Goal: Task Accomplishment & Management: Manage account settings

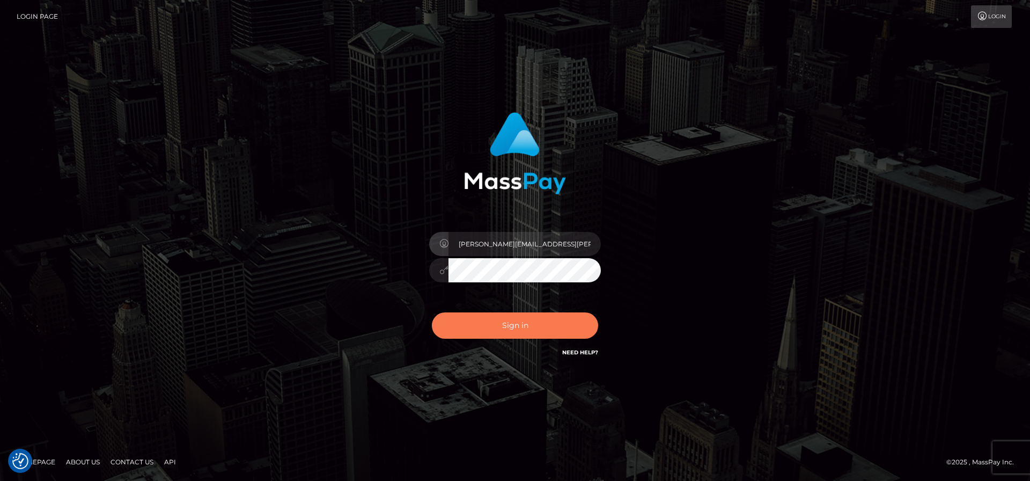
click at [542, 327] on button "Sign in" at bounding box center [515, 325] width 166 height 26
type input "[PERSON_NAME][EMAIL_ADDRESS][PERSON_NAME][DOMAIN_NAME]"
click at [531, 325] on button "Sign in" at bounding box center [515, 325] width 166 height 26
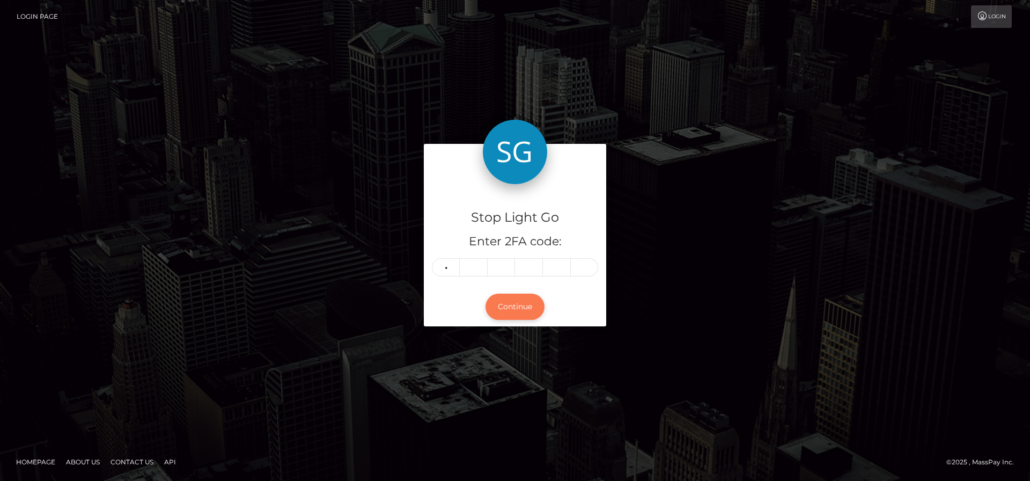
type input "7"
type input "8"
type input "0"
type input "7"
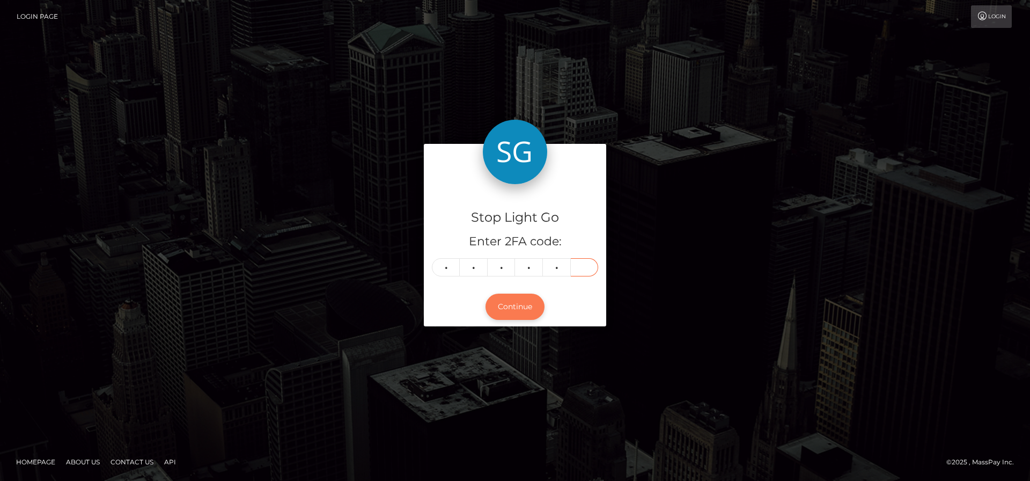
type input "6"
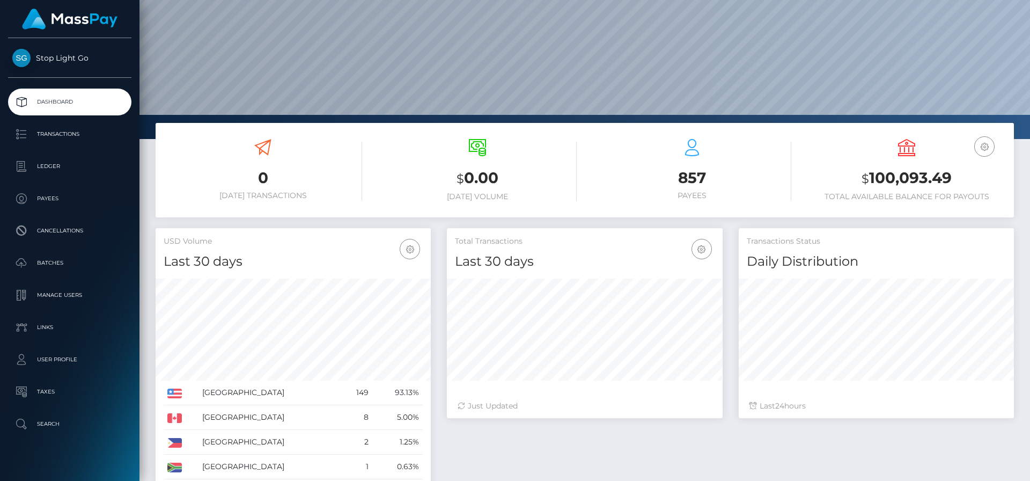
scroll to position [67, 0]
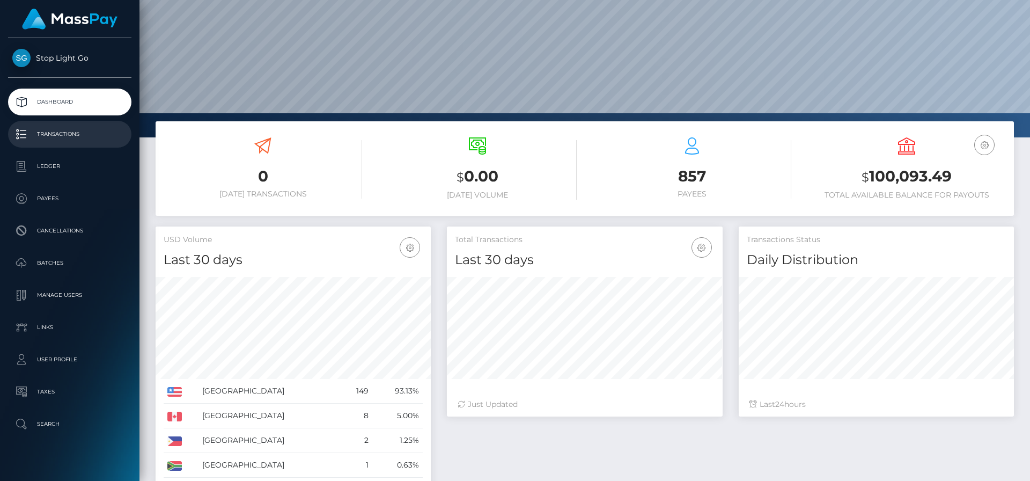
click at [65, 131] on p "Transactions" at bounding box center [69, 134] width 115 height 16
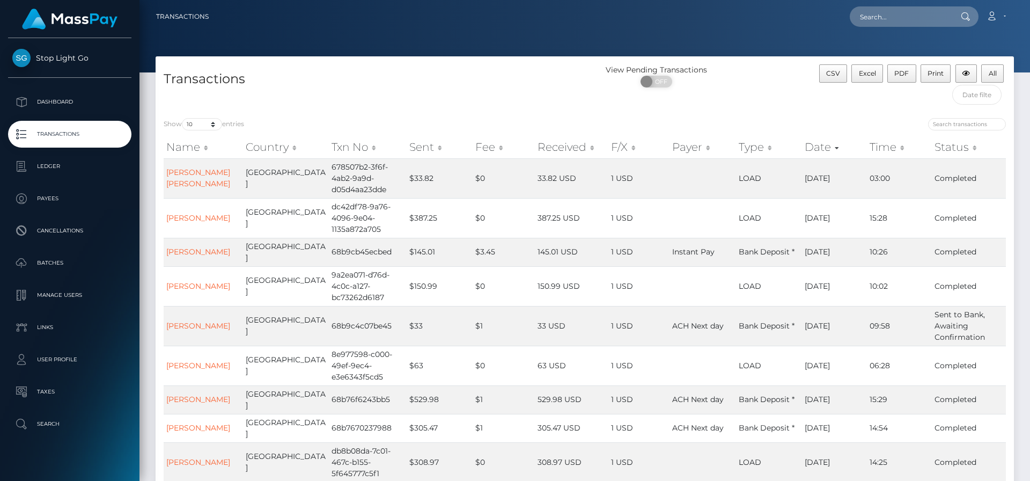
click at [417, 148] on th "Sent" at bounding box center [440, 146] width 66 height 21
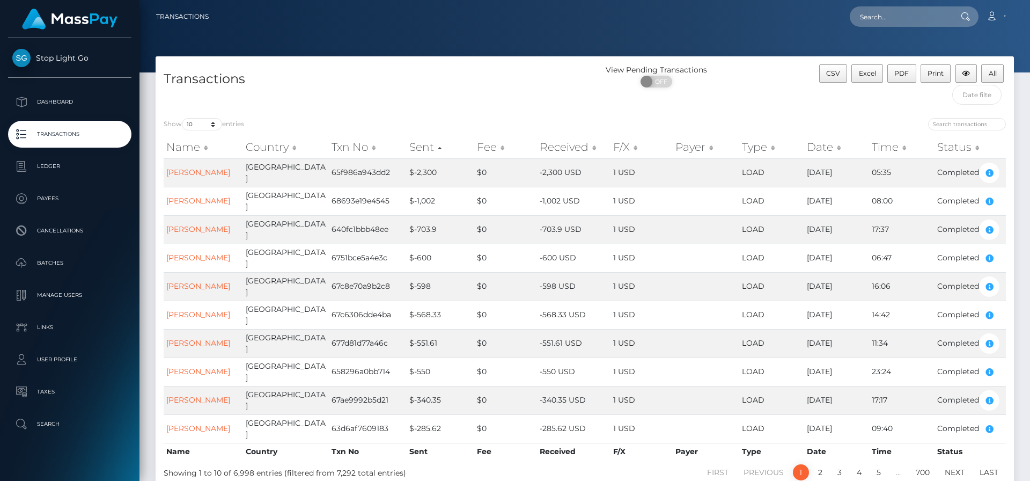
click at [420, 147] on th "Sent" at bounding box center [440, 146] width 67 height 21
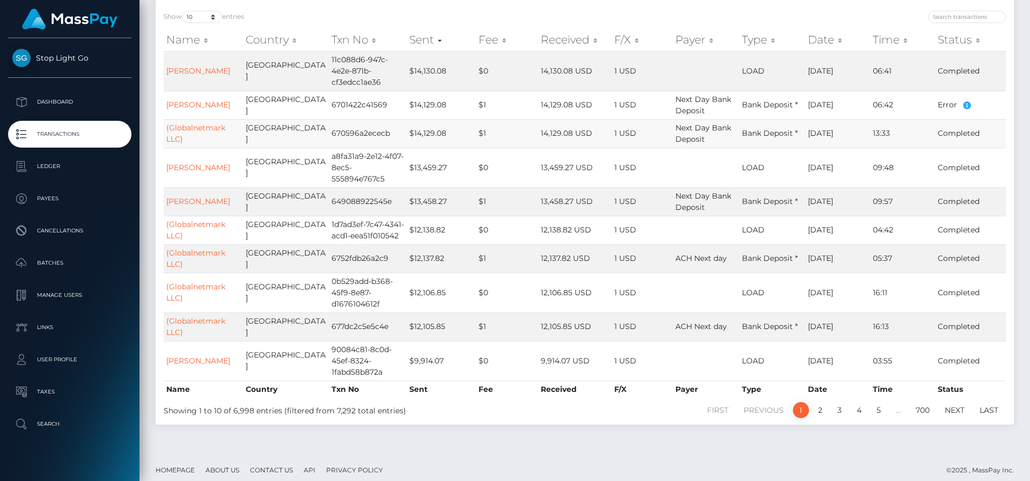
scroll to position [127, 0]
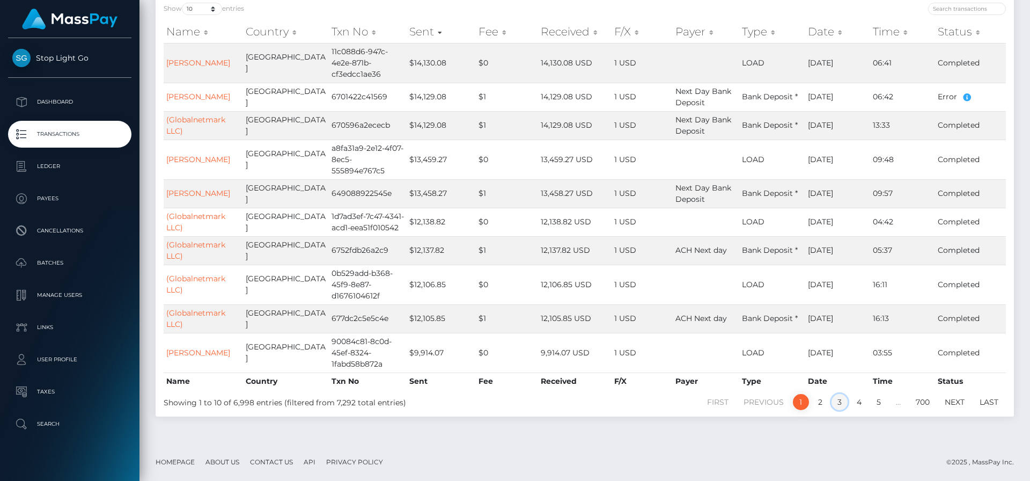
click at [839, 403] on link "3" at bounding box center [840, 402] width 16 height 16
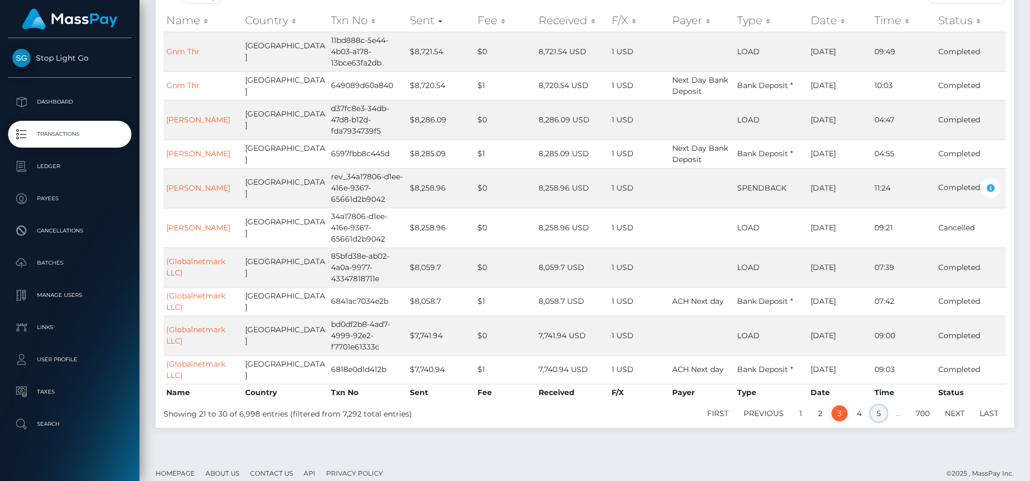
click at [879, 413] on link "5" at bounding box center [879, 413] width 16 height 16
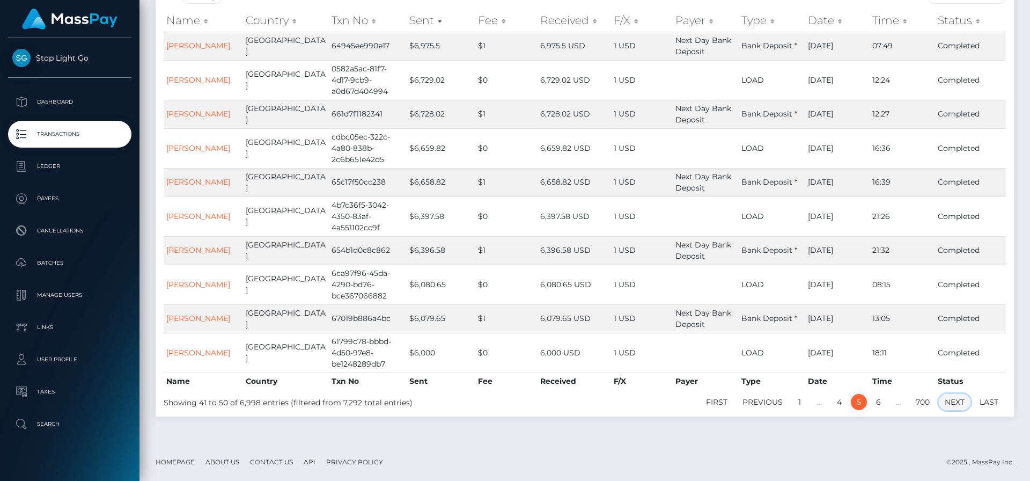
click at [947, 401] on link "Next" at bounding box center [955, 402] width 32 height 16
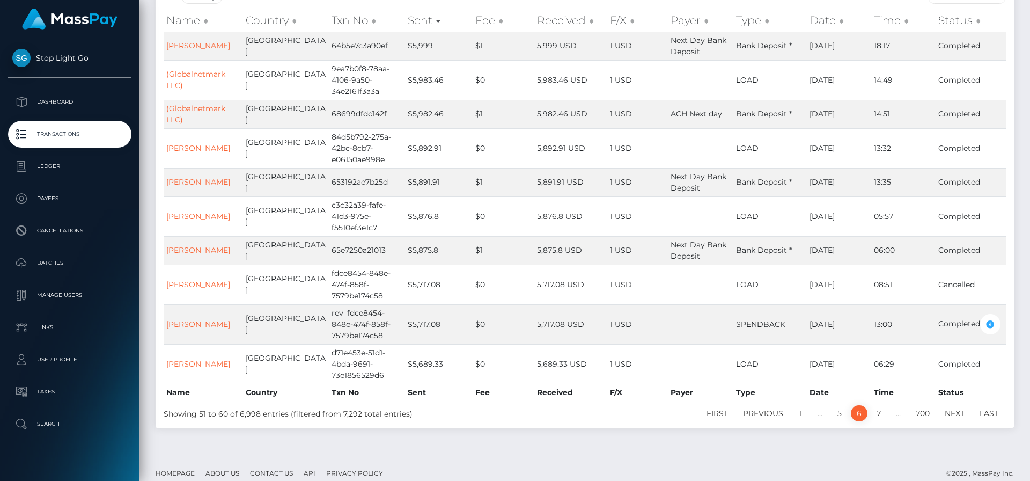
click at [954, 401] on div "Name Country Txn No Sent Fee Received F/X Payer Type Date Time Status Name Coun…" at bounding box center [585, 204] width 858 height 397
click at [953, 414] on link "Next" at bounding box center [955, 412] width 32 height 16
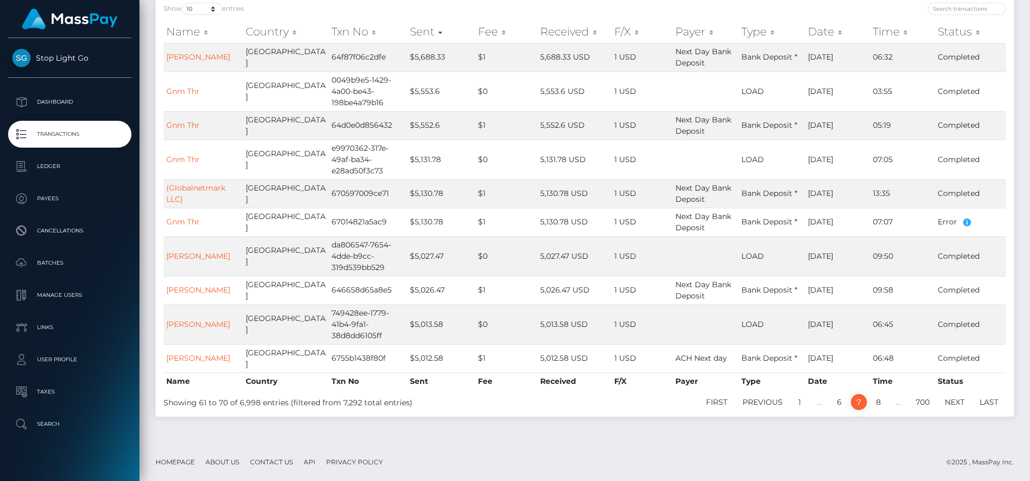
scroll to position [104, 0]
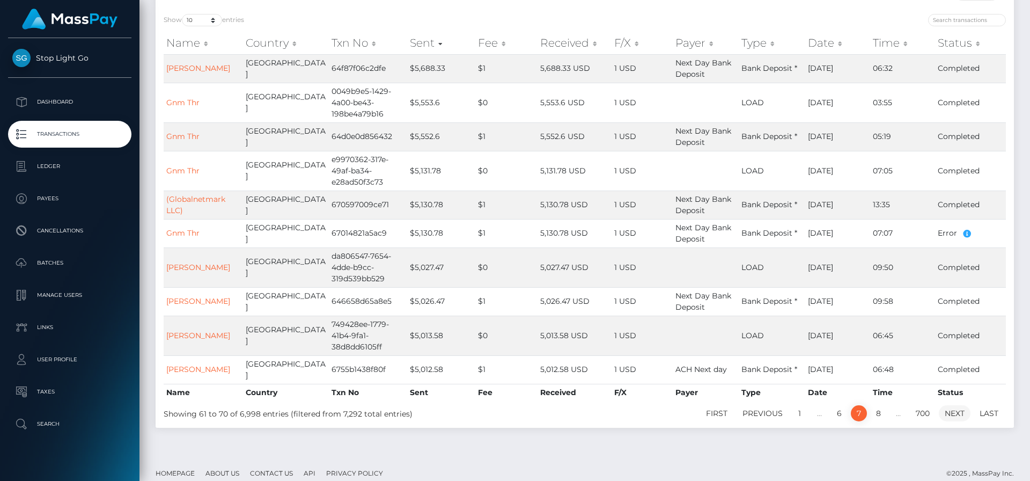
click at [957, 405] on link "Next" at bounding box center [955, 413] width 32 height 16
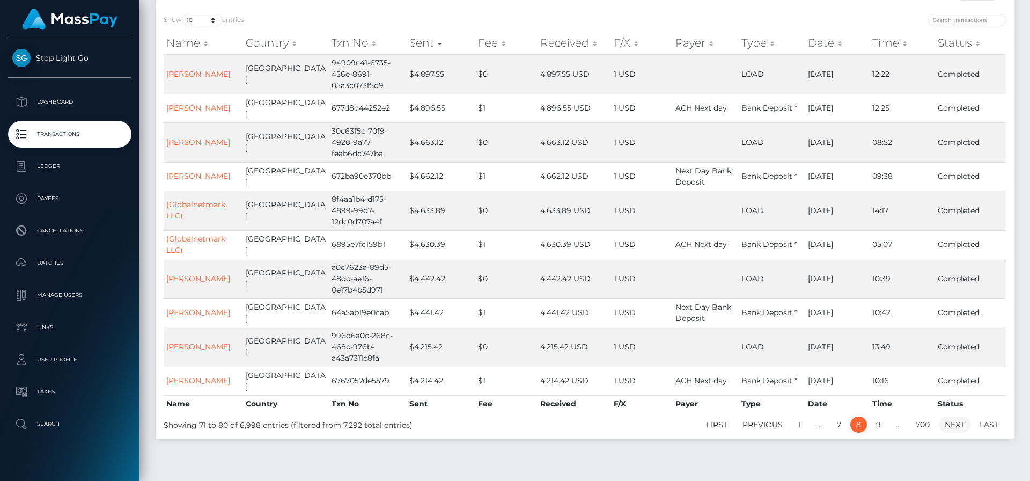
click at [958, 416] on link "Next" at bounding box center [955, 424] width 32 height 16
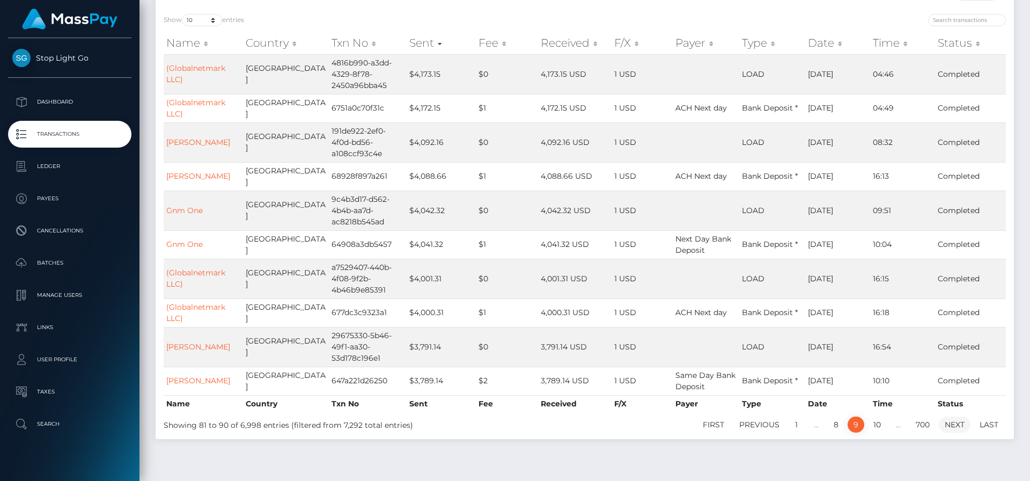
click at [955, 416] on link "Next" at bounding box center [955, 424] width 32 height 16
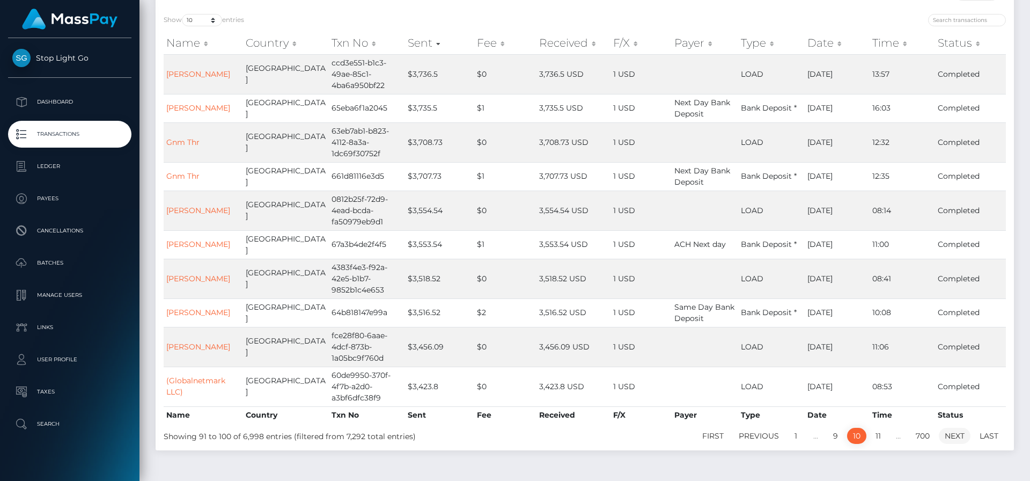
click at [957, 428] on link "Next" at bounding box center [955, 436] width 32 height 16
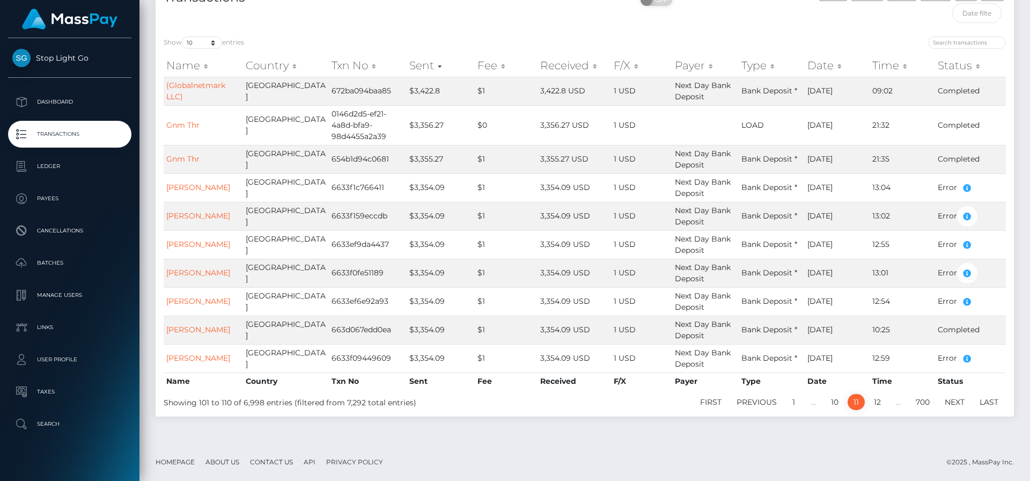
scroll to position [82, 0]
click at [954, 410] on div "Show 10 25 50 100 250 500 1,000 3,500 entries Name Country Txn No Sent Fee Rece…" at bounding box center [585, 222] width 858 height 388
click at [954, 404] on link "Next" at bounding box center [955, 402] width 32 height 16
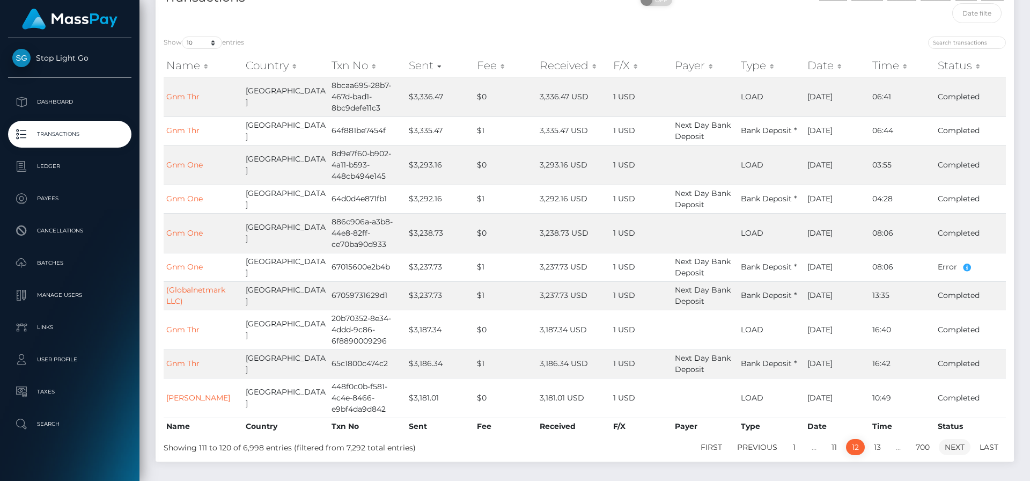
click at [953, 450] on link "Next" at bounding box center [955, 447] width 32 height 16
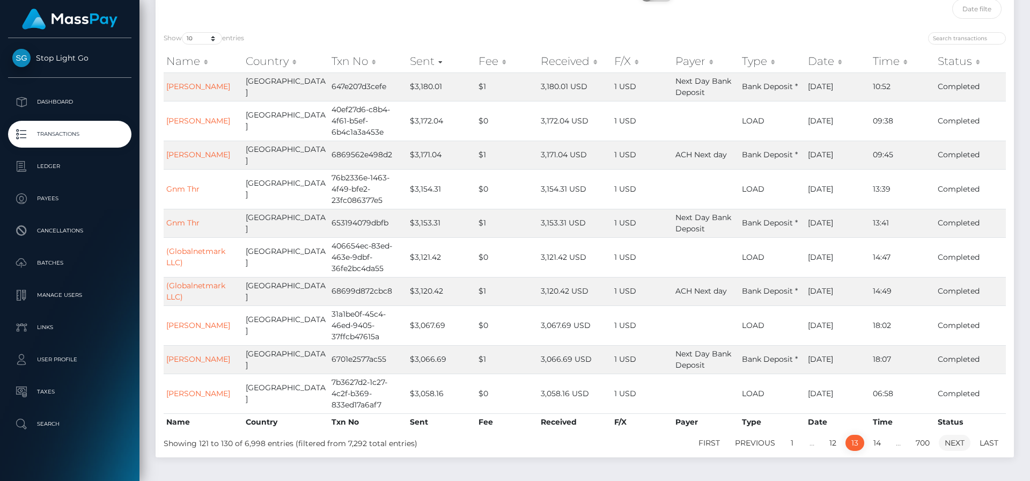
scroll to position [83, 0]
click at [955, 437] on link "Next" at bounding box center [955, 445] width 32 height 16
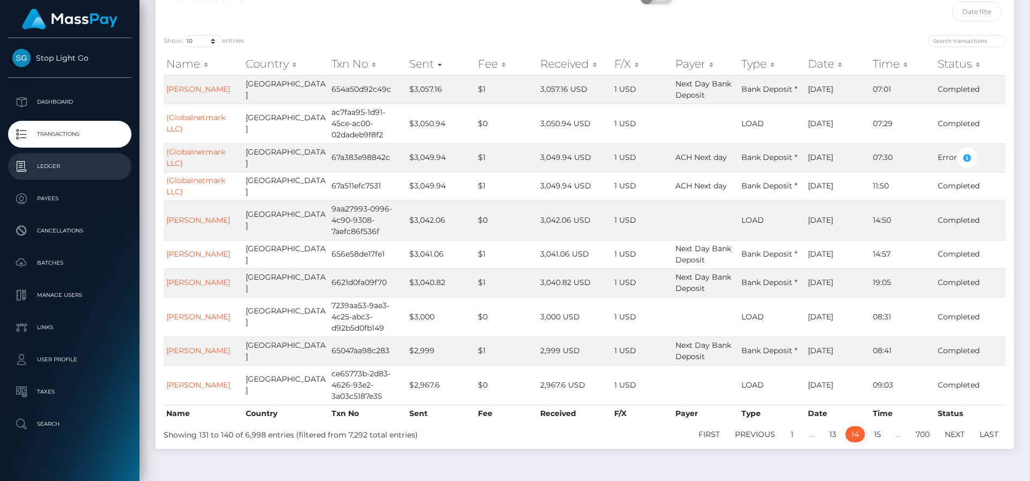
click at [62, 167] on p "Ledger" at bounding box center [69, 166] width 115 height 16
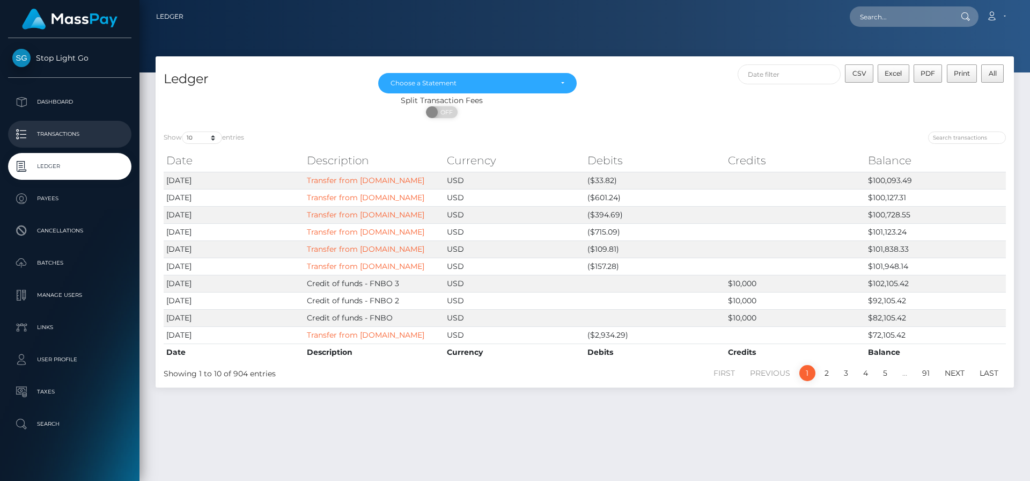
click at [68, 135] on p "Transactions" at bounding box center [69, 134] width 115 height 16
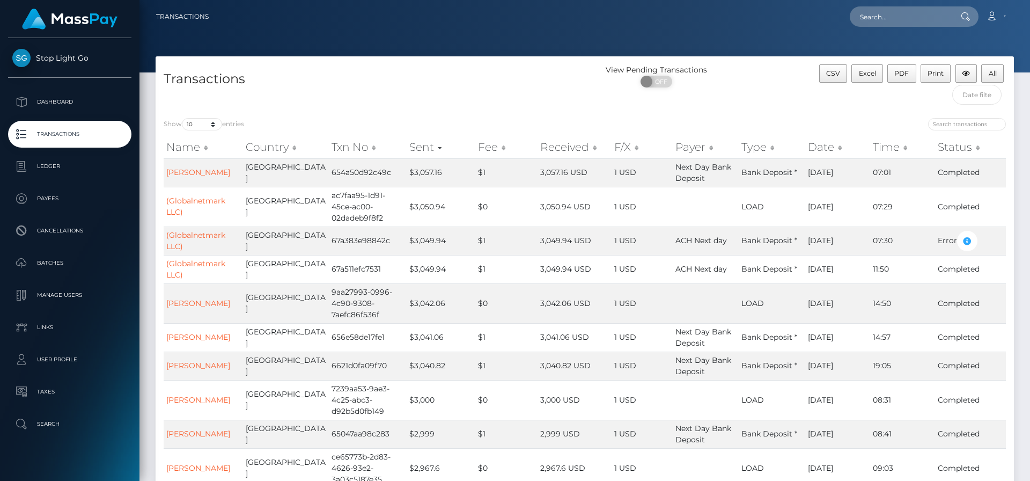
click at [824, 148] on th "Date" at bounding box center [837, 146] width 65 height 21
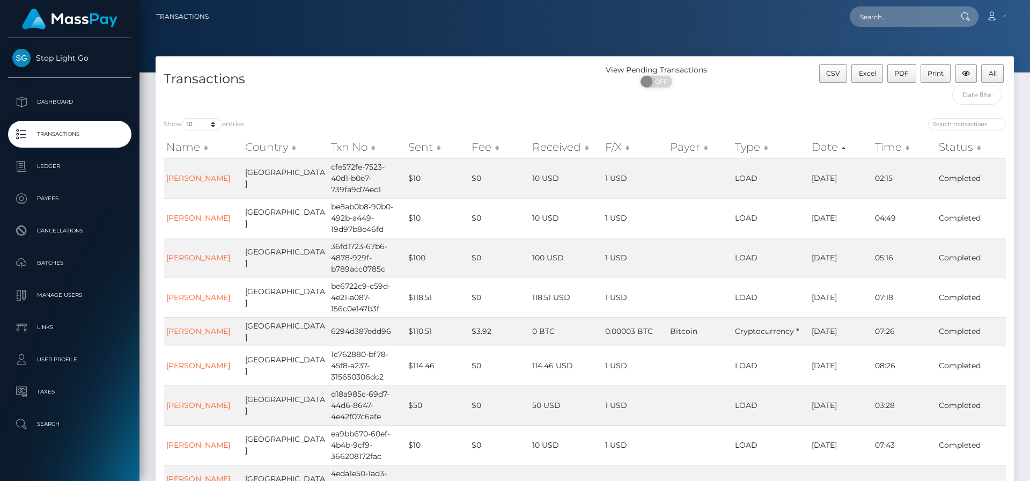
click at [824, 148] on th "Date" at bounding box center [840, 146] width 63 height 21
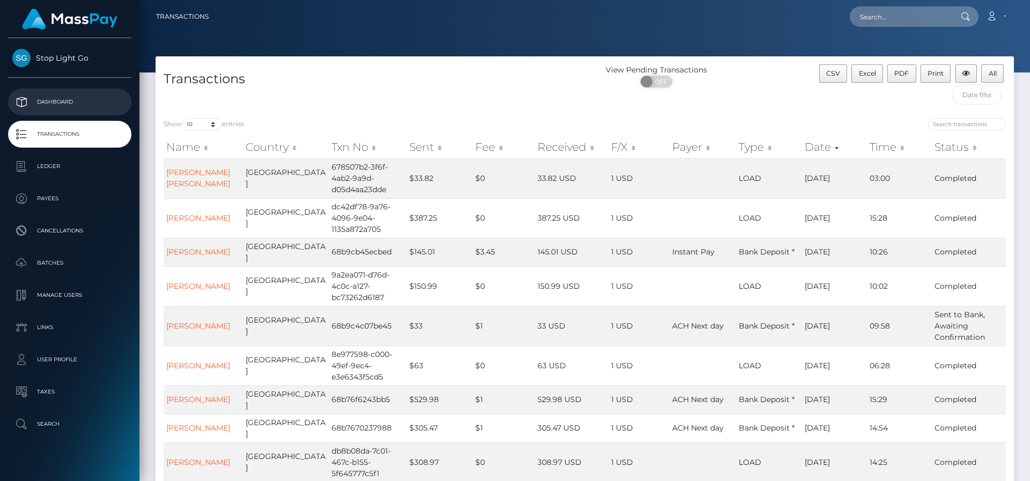
click at [86, 103] on p "Dashboard" at bounding box center [69, 102] width 115 height 16
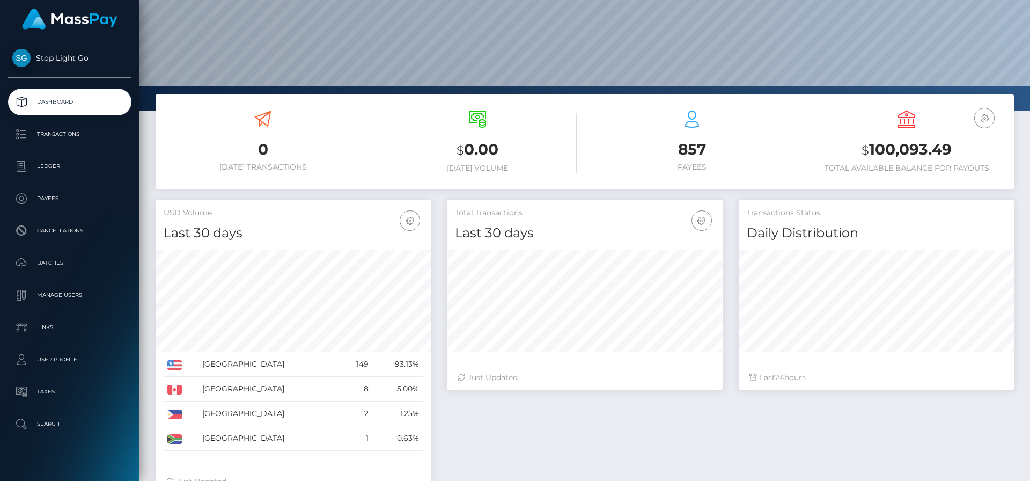
scroll to position [92, 0]
click at [69, 139] on p "Transactions" at bounding box center [69, 134] width 115 height 16
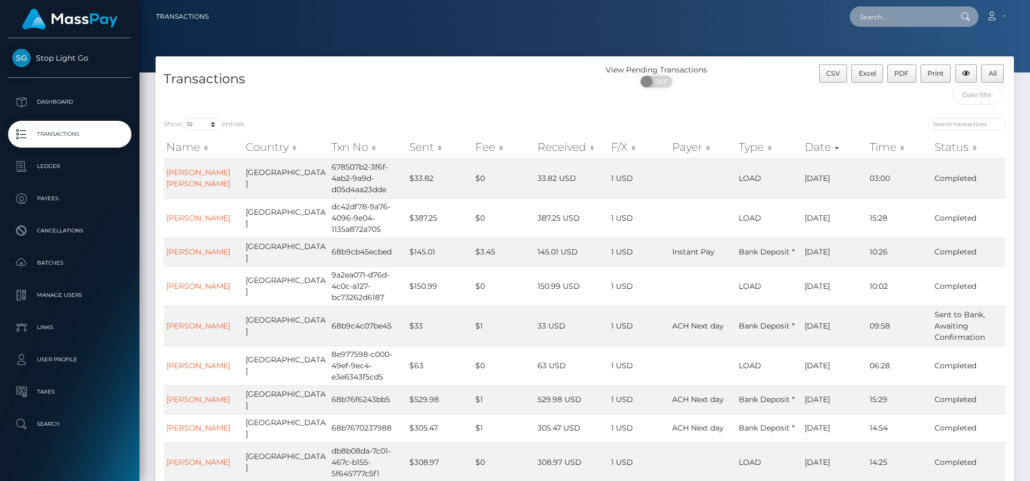
click at [905, 22] on input "text" at bounding box center [900, 16] width 101 height 20
type input "[PERSON_NAME]"
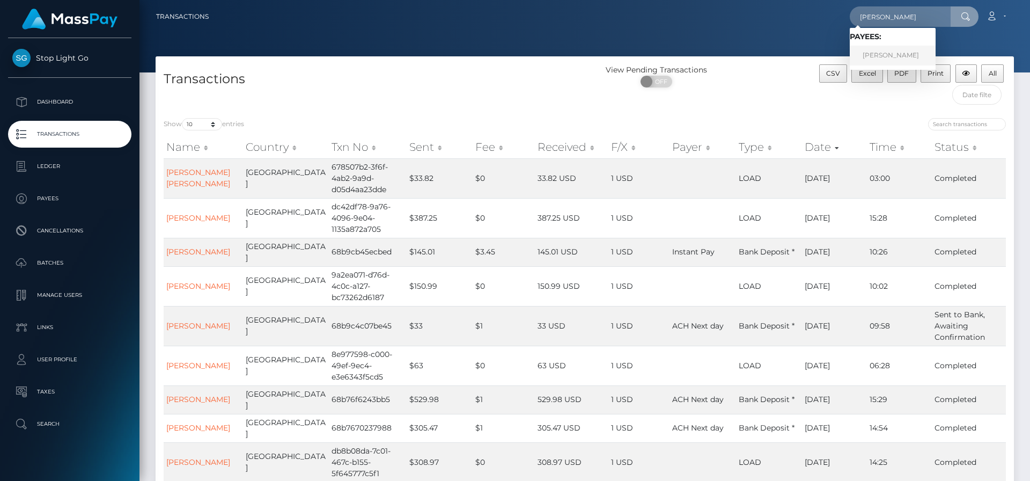
click at [903, 52] on link "[PERSON_NAME]" at bounding box center [893, 56] width 86 height 20
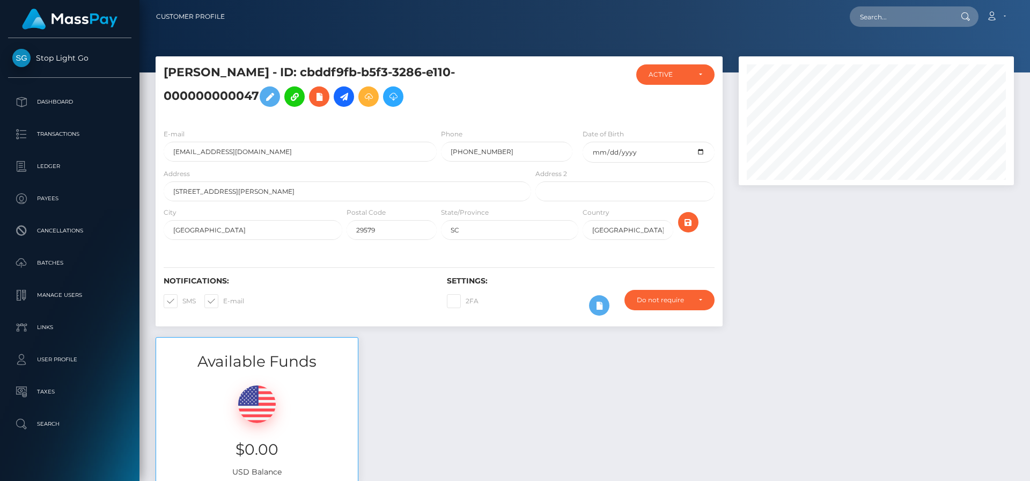
scroll to position [129, 276]
click at [342, 98] on icon at bounding box center [343, 96] width 13 height 13
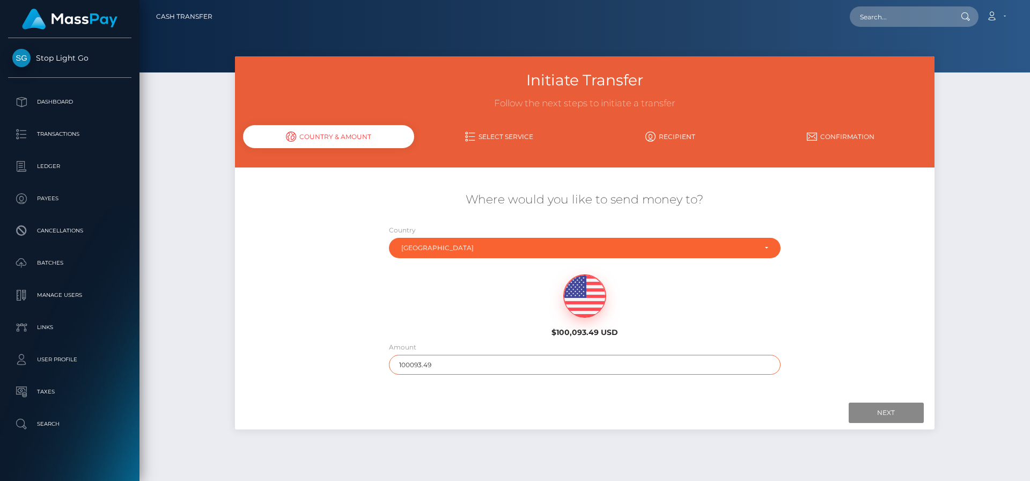
click at [435, 368] on input "100093.49" at bounding box center [585, 365] width 392 height 20
click at [434, 368] on input "100093.49" at bounding box center [585, 365] width 392 height 20
type input "9.00"
click at [882, 411] on input "Next" at bounding box center [886, 412] width 75 height 20
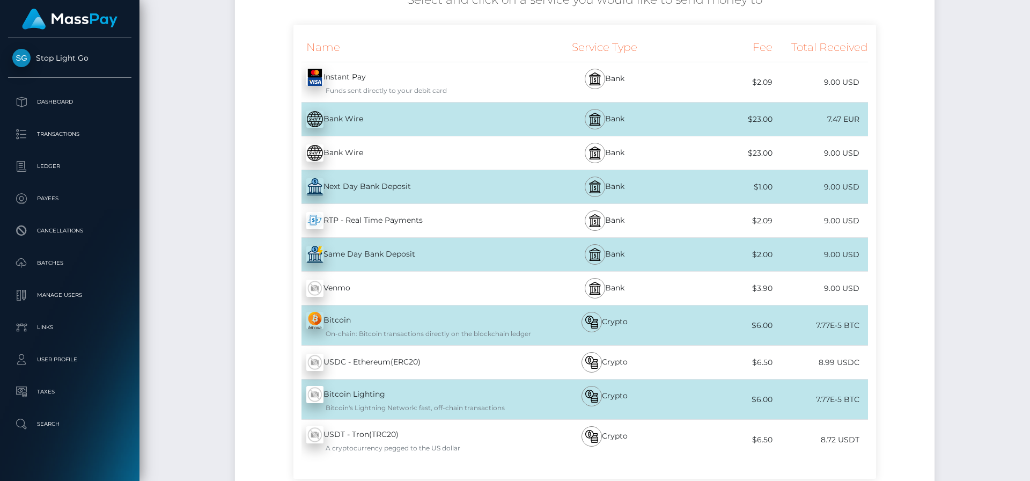
scroll to position [322, 0]
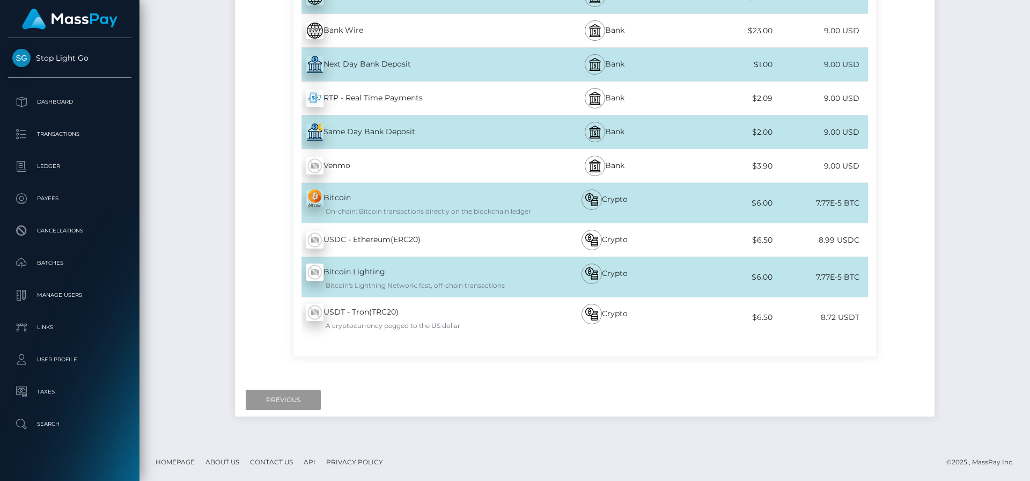
click at [287, 401] on input "Previous" at bounding box center [283, 399] width 75 height 20
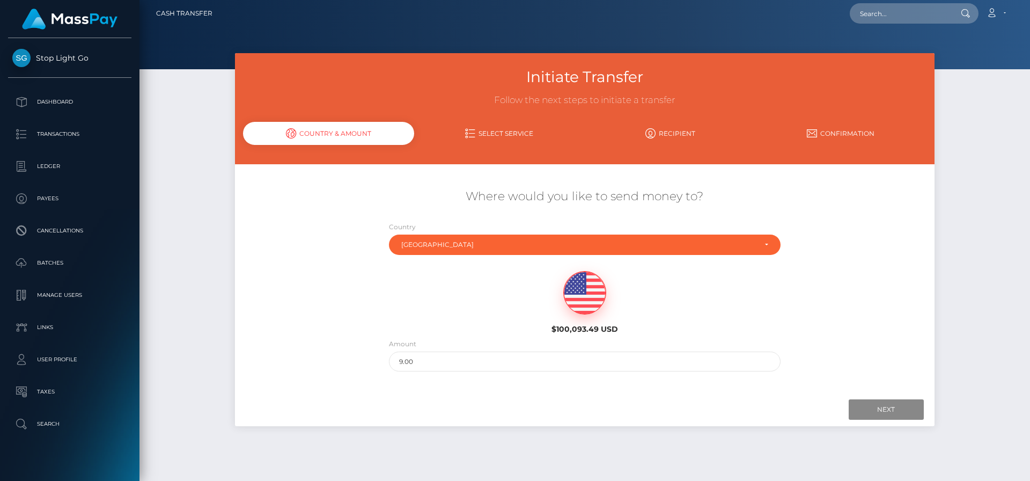
scroll to position [0, 0]
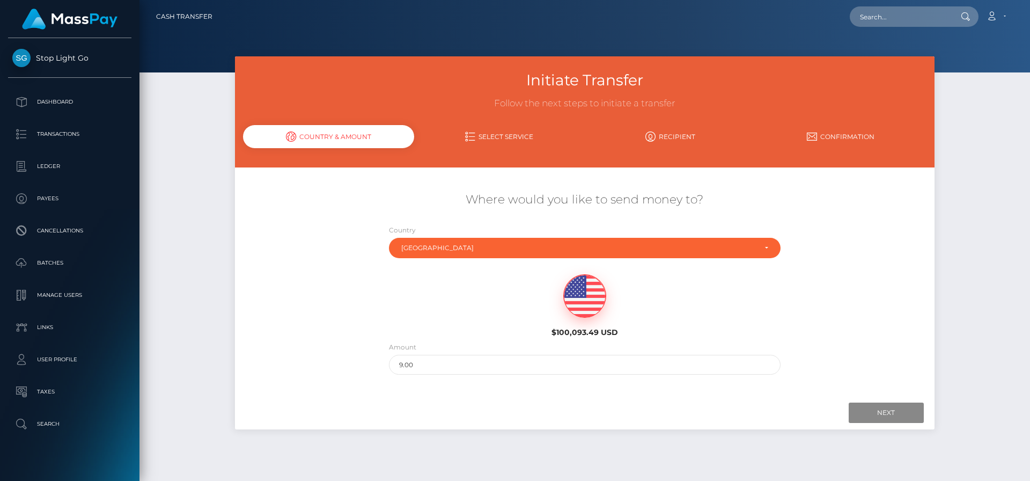
click at [834, 133] on link "Confirmation" at bounding box center [840, 136] width 171 height 19
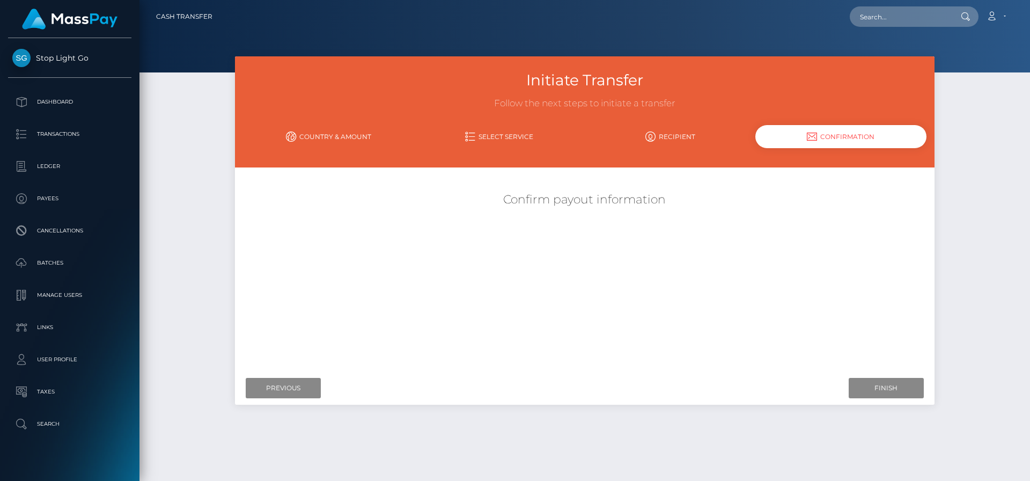
click at [665, 137] on link "Recipient" at bounding box center [670, 136] width 171 height 19
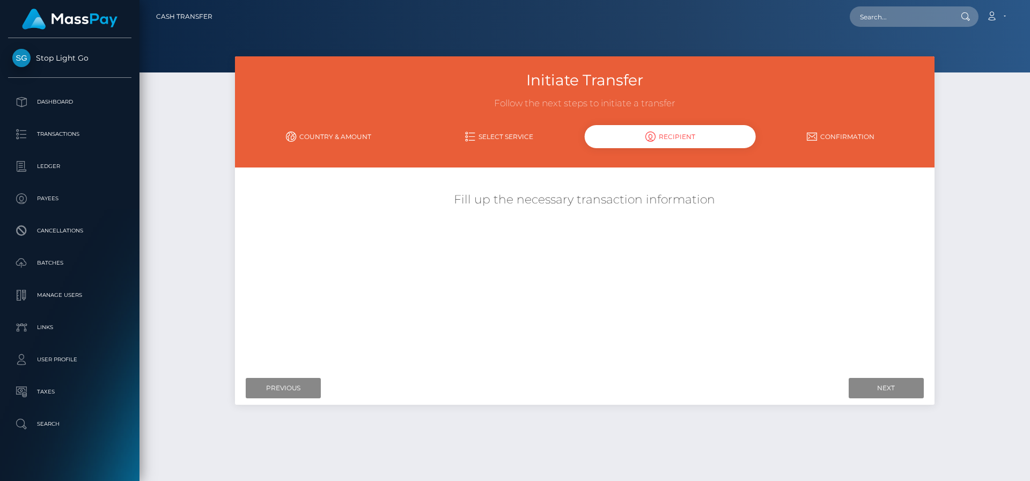
click at [480, 136] on link "Select Service" at bounding box center [499, 136] width 171 height 19
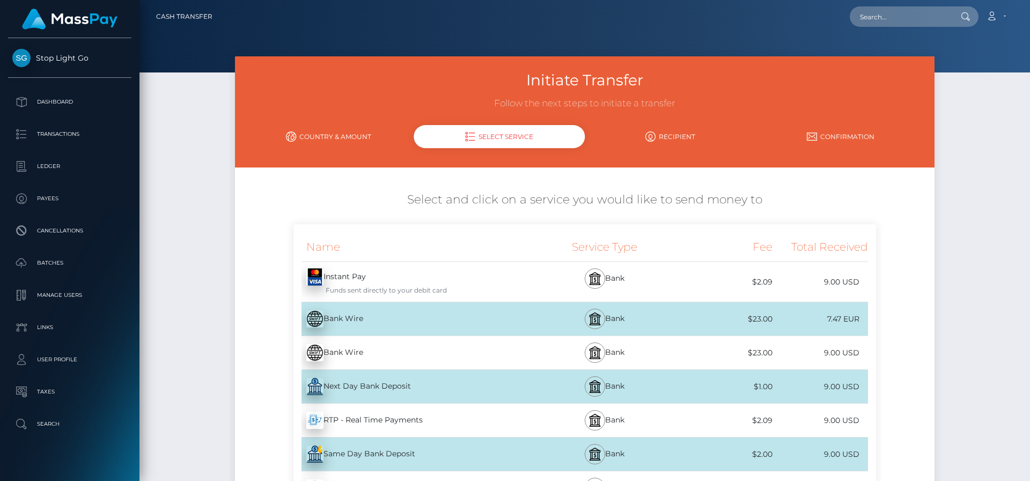
click at [333, 138] on link "Country & Amount" at bounding box center [328, 136] width 171 height 19
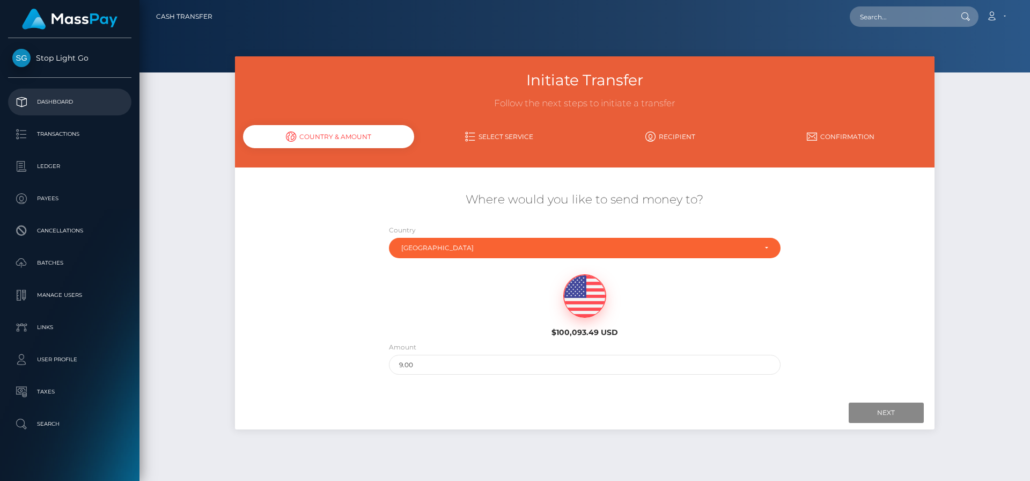
click at [55, 102] on p "Dashboard" at bounding box center [69, 102] width 115 height 16
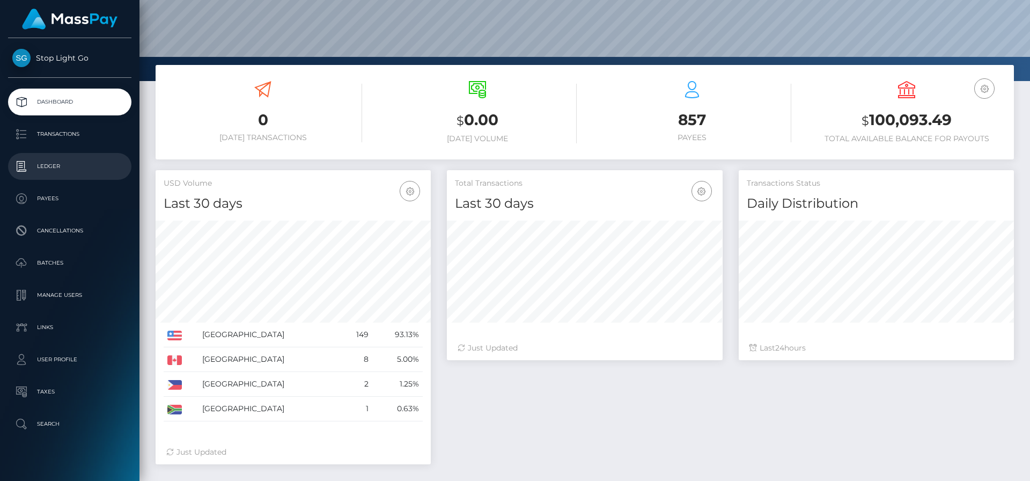
scroll to position [145, 0]
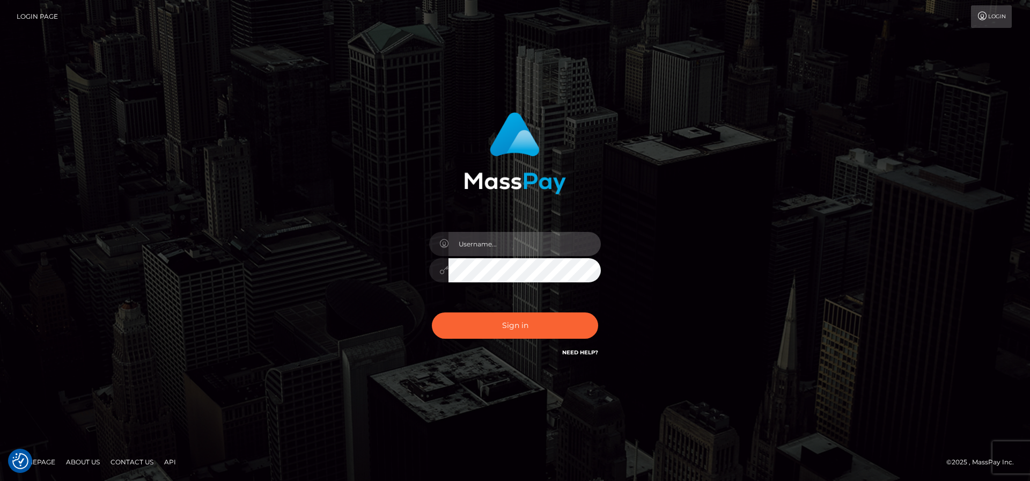
type input "frank.minyon@cforth.com"
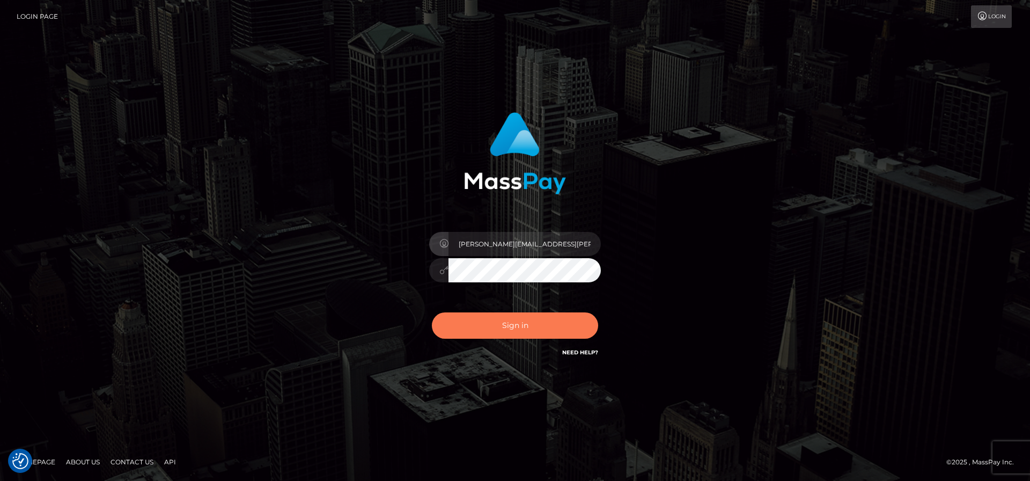
click at [531, 327] on button "Sign in" at bounding box center [515, 325] width 166 height 26
type input "frank.minyon@cforth.com"
click at [524, 321] on button "Sign in" at bounding box center [515, 325] width 166 height 26
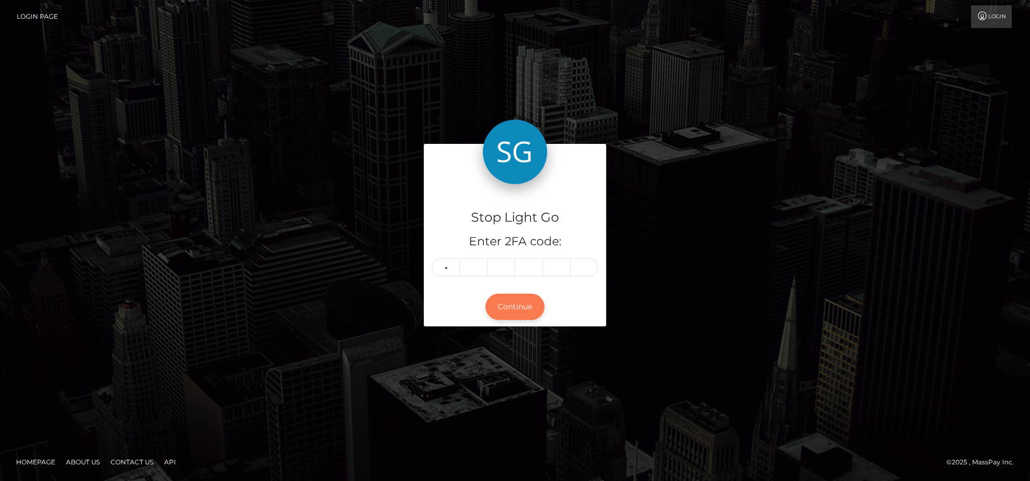
type input "5"
type input "3"
type input "2"
type input "4"
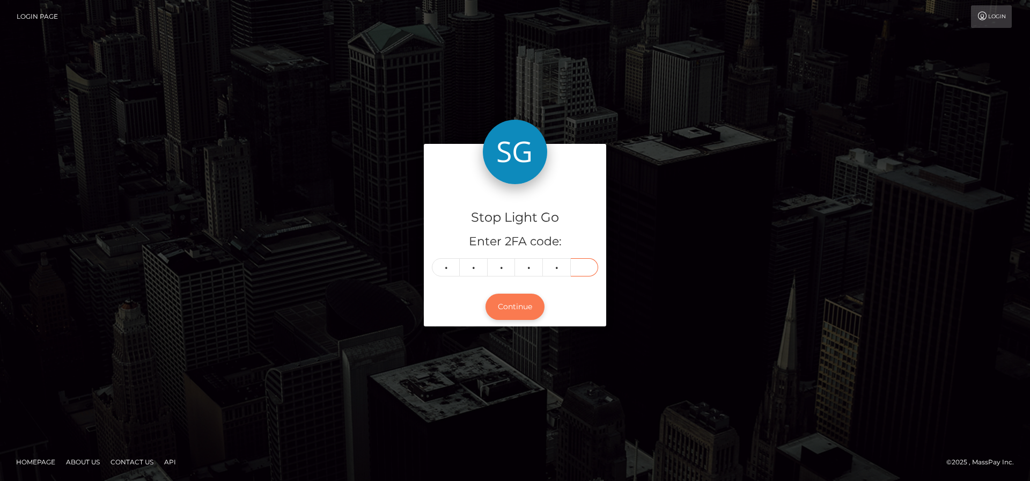
type input "8"
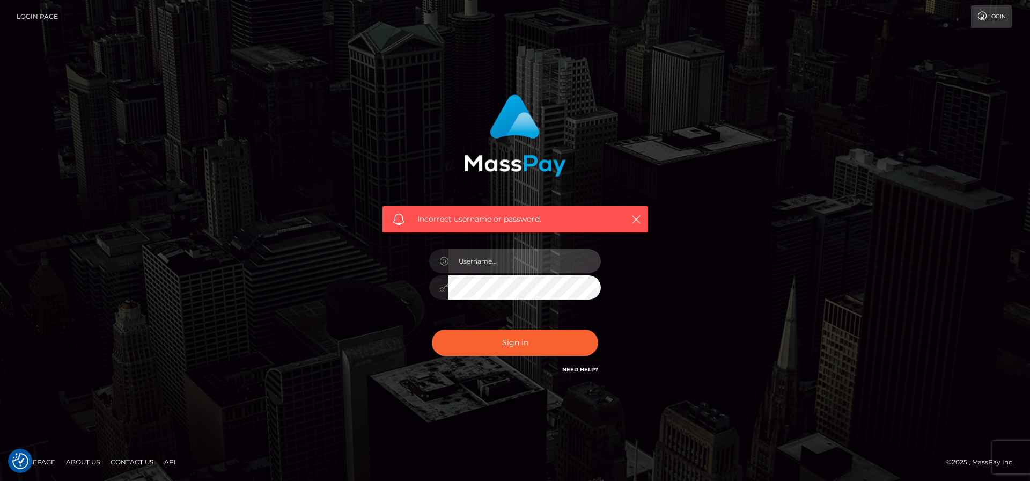
type input "[PERSON_NAME][EMAIL_ADDRESS][PERSON_NAME][DOMAIN_NAME]"
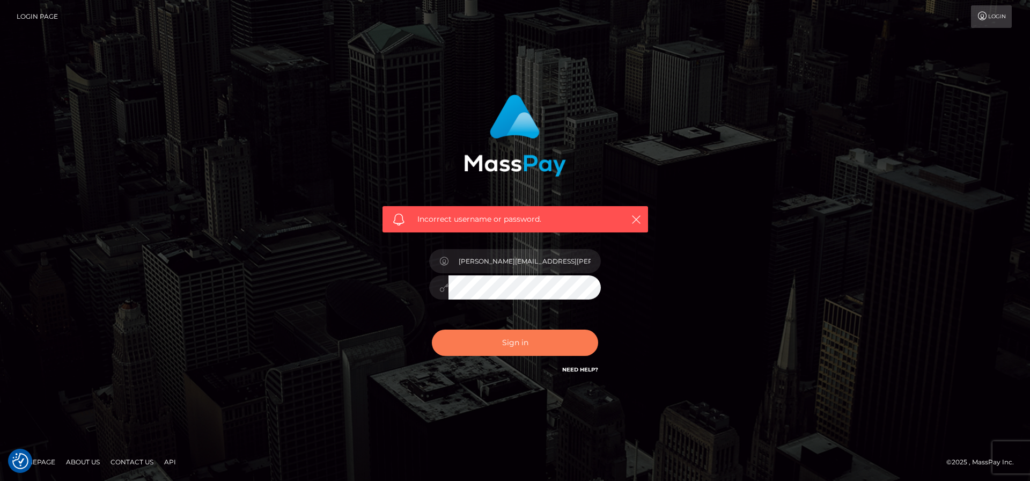
click at [511, 350] on button "Sign in" at bounding box center [515, 342] width 166 height 26
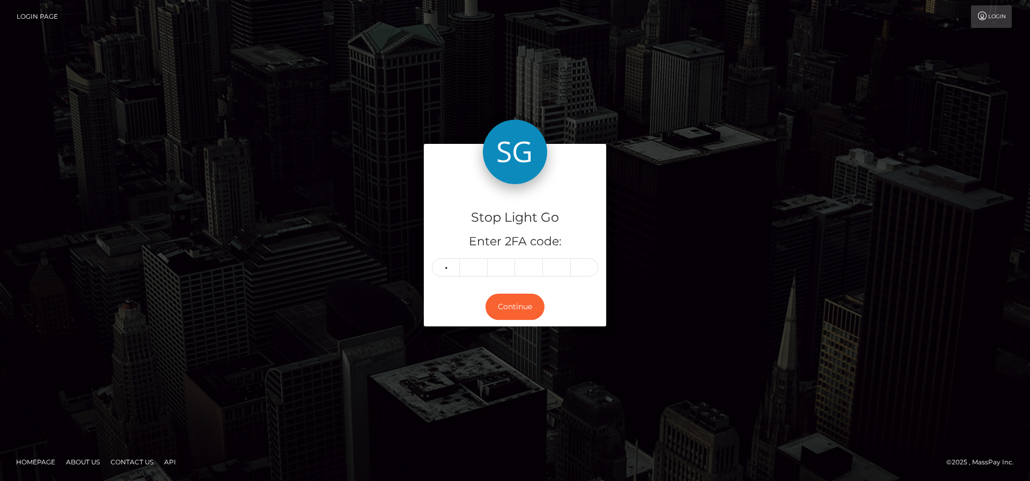
type input "0"
type input "6"
type input "3"
type input "6"
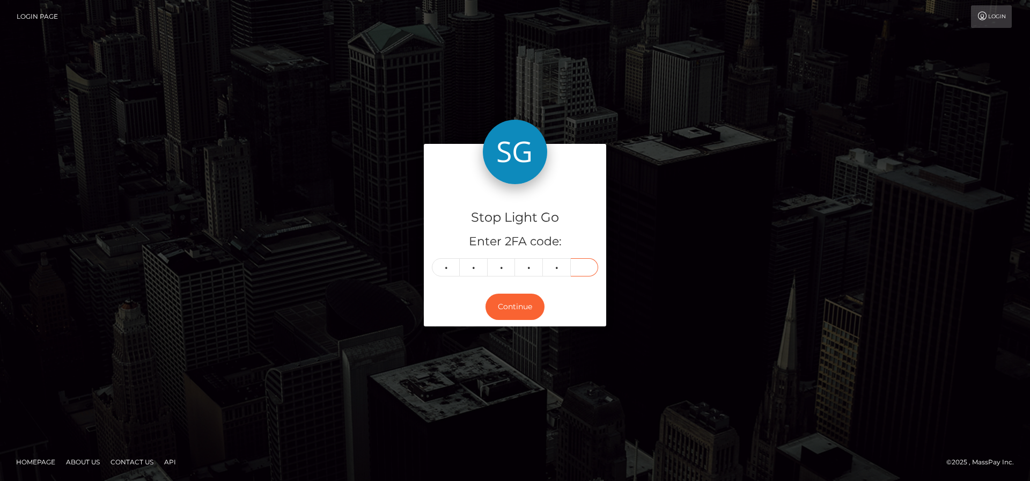
type input "0"
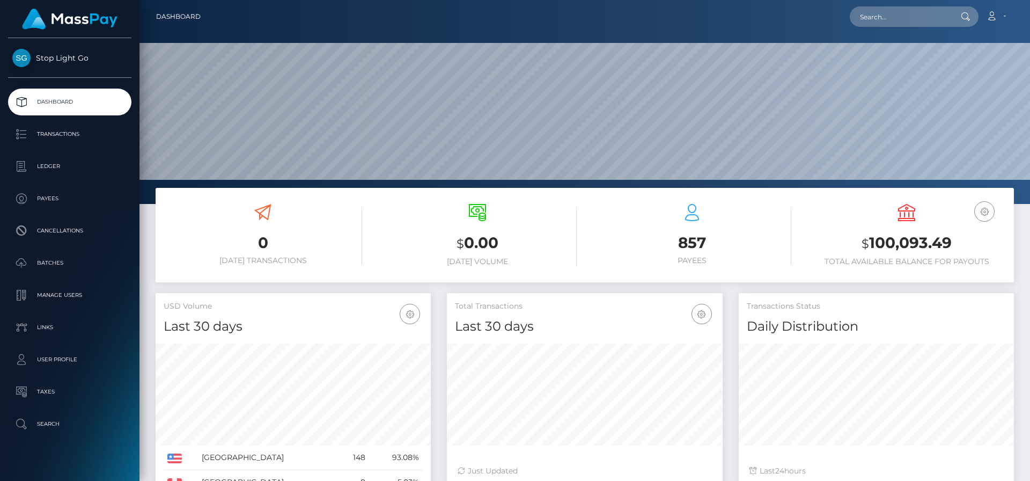
scroll to position [190, 276]
click at [62, 135] on p "Transactions" at bounding box center [69, 134] width 115 height 16
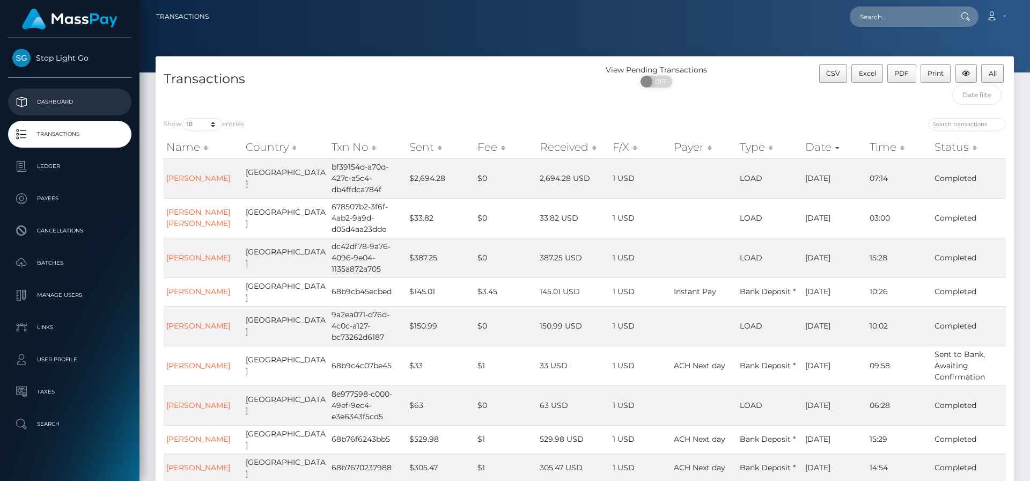
click at [65, 104] on p "Dashboard" at bounding box center [69, 102] width 115 height 16
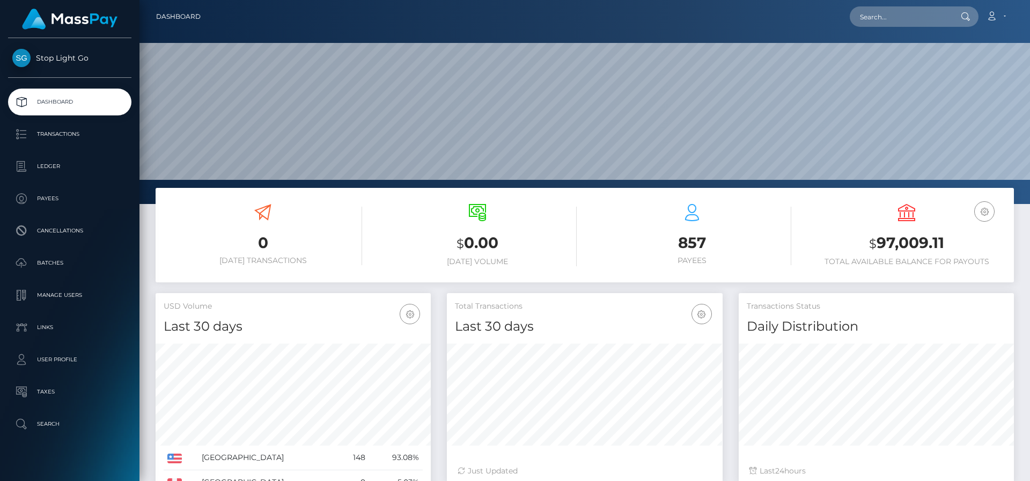
scroll to position [190, 276]
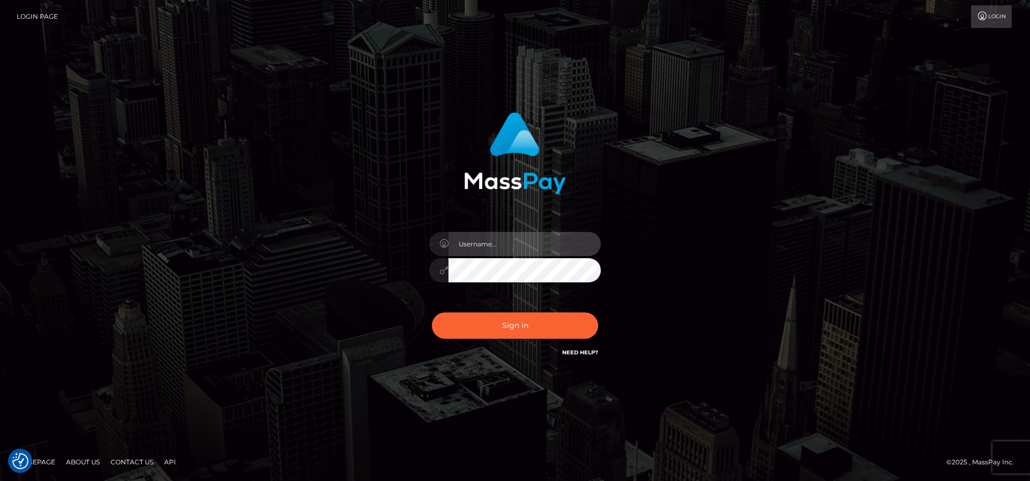
type input "[PERSON_NAME][EMAIL_ADDRESS][PERSON_NAME][DOMAIN_NAME]"
